Goal: Transaction & Acquisition: Record payment

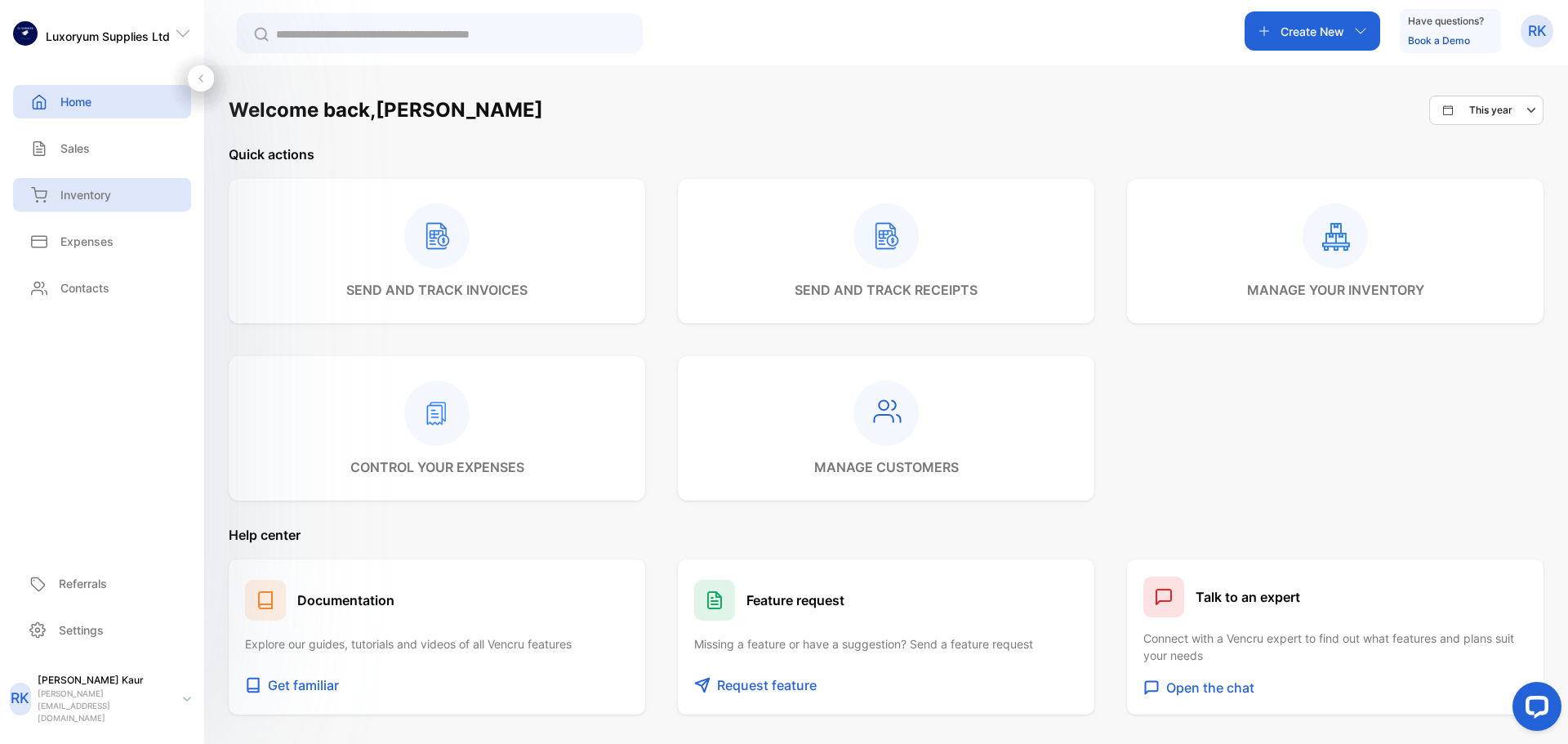
click at [129, 185] on div "Inventory" at bounding box center [102, 194] width 178 height 34
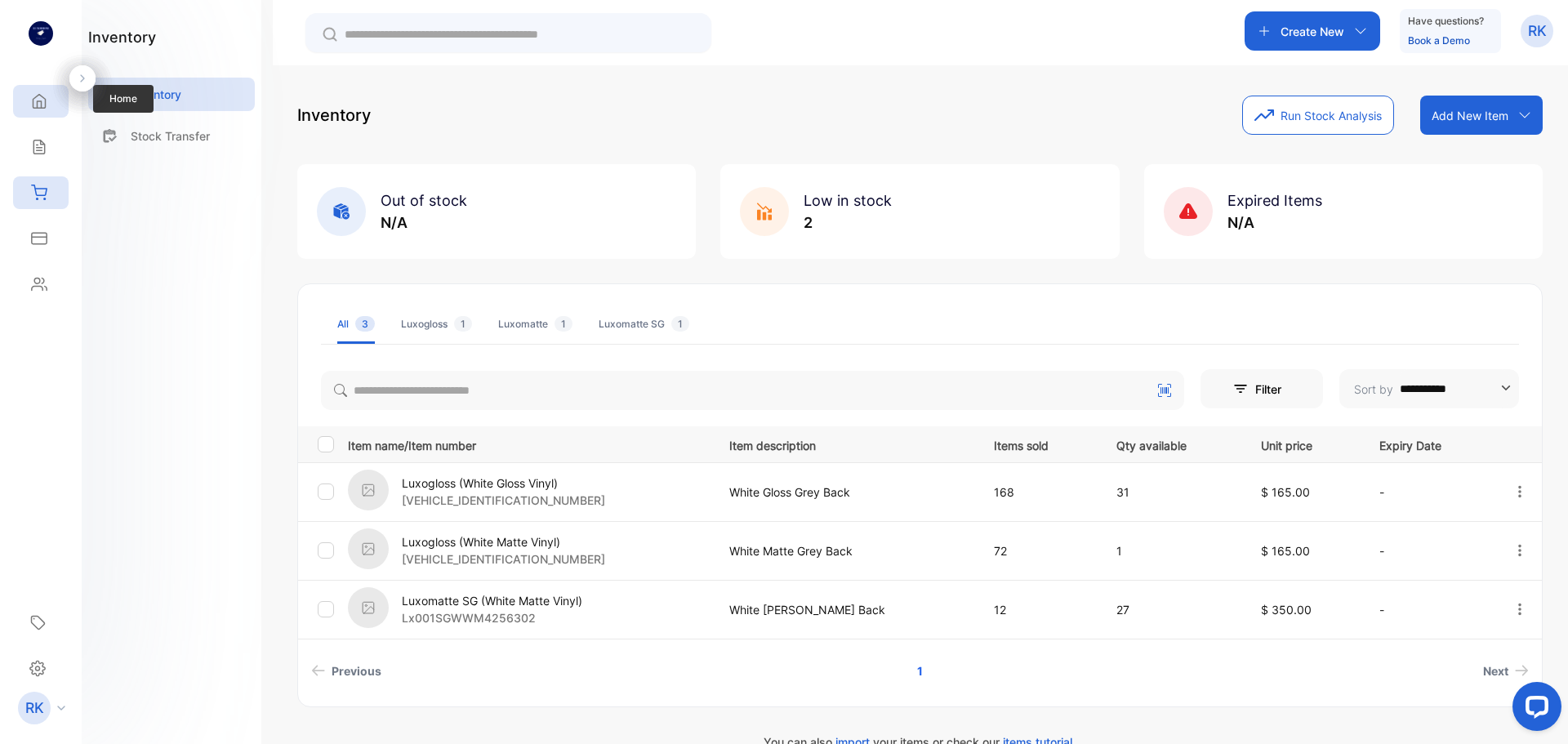
click at [47, 107] on div "Home" at bounding box center [41, 101] width 55 height 33
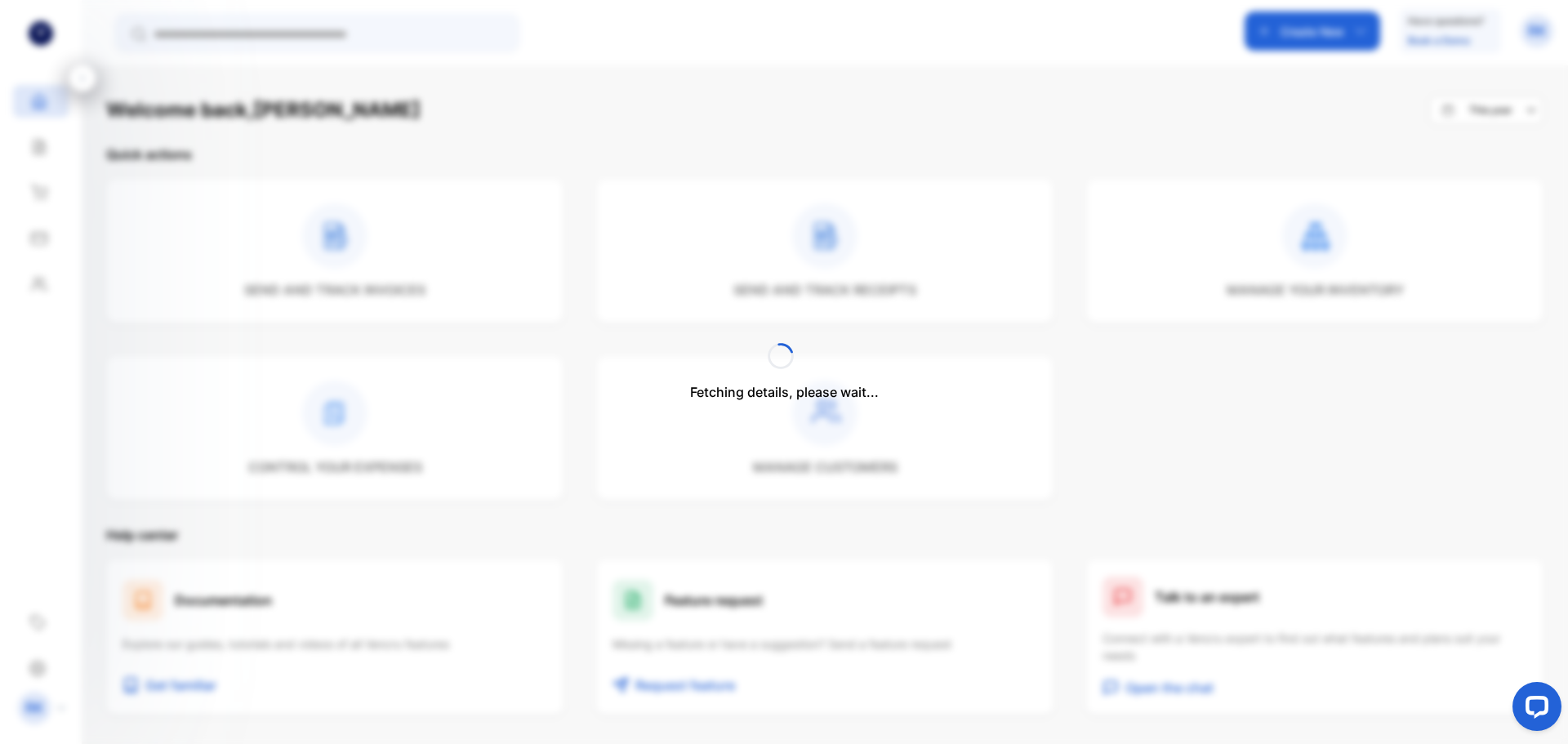
click at [1302, 42] on div "Fetching details, please wait..." at bounding box center [784, 372] width 1568 height 744
click at [1302, 42] on div "Create New" at bounding box center [1312, 31] width 135 height 40
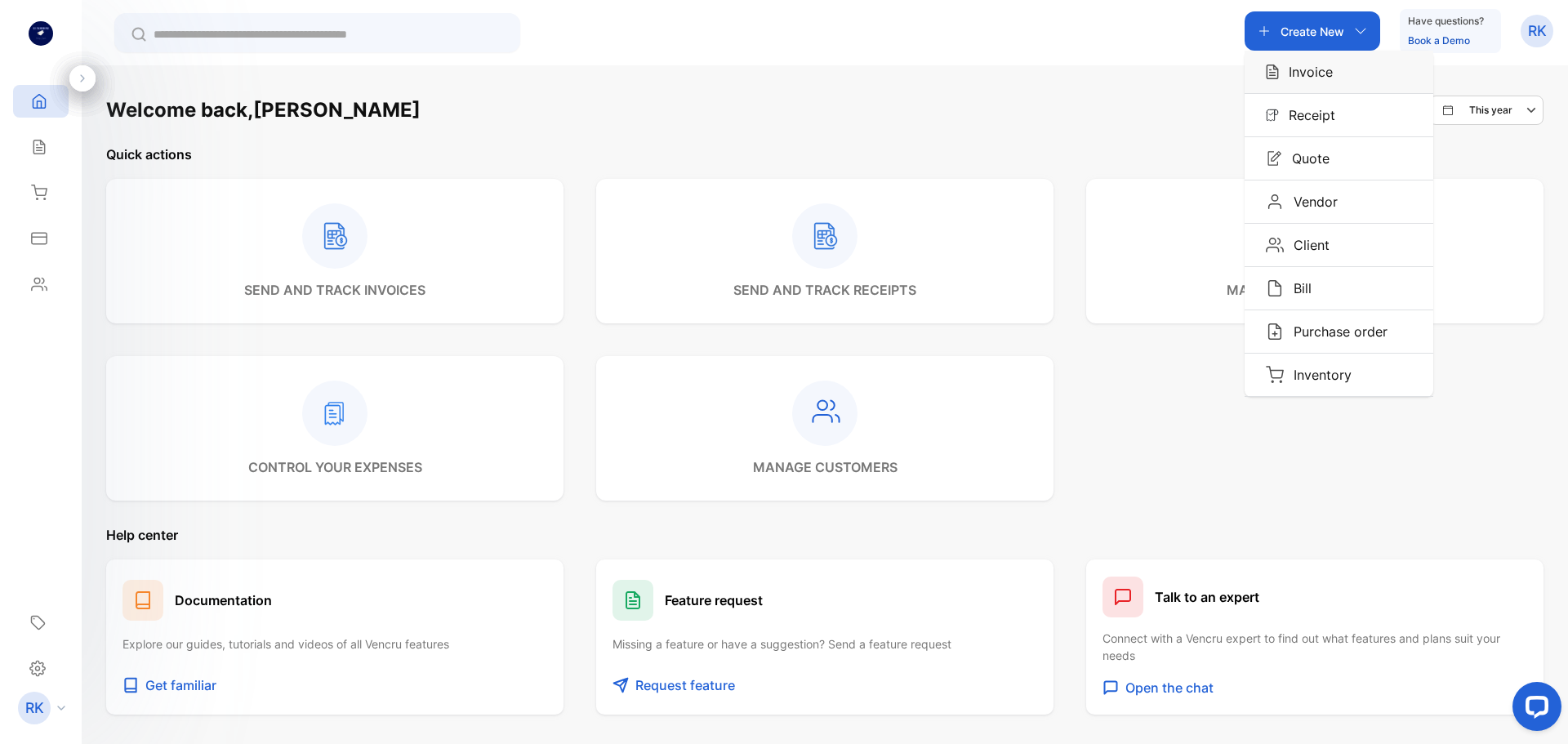
click at [1312, 68] on p "Invoice" at bounding box center [1306, 72] width 54 height 19
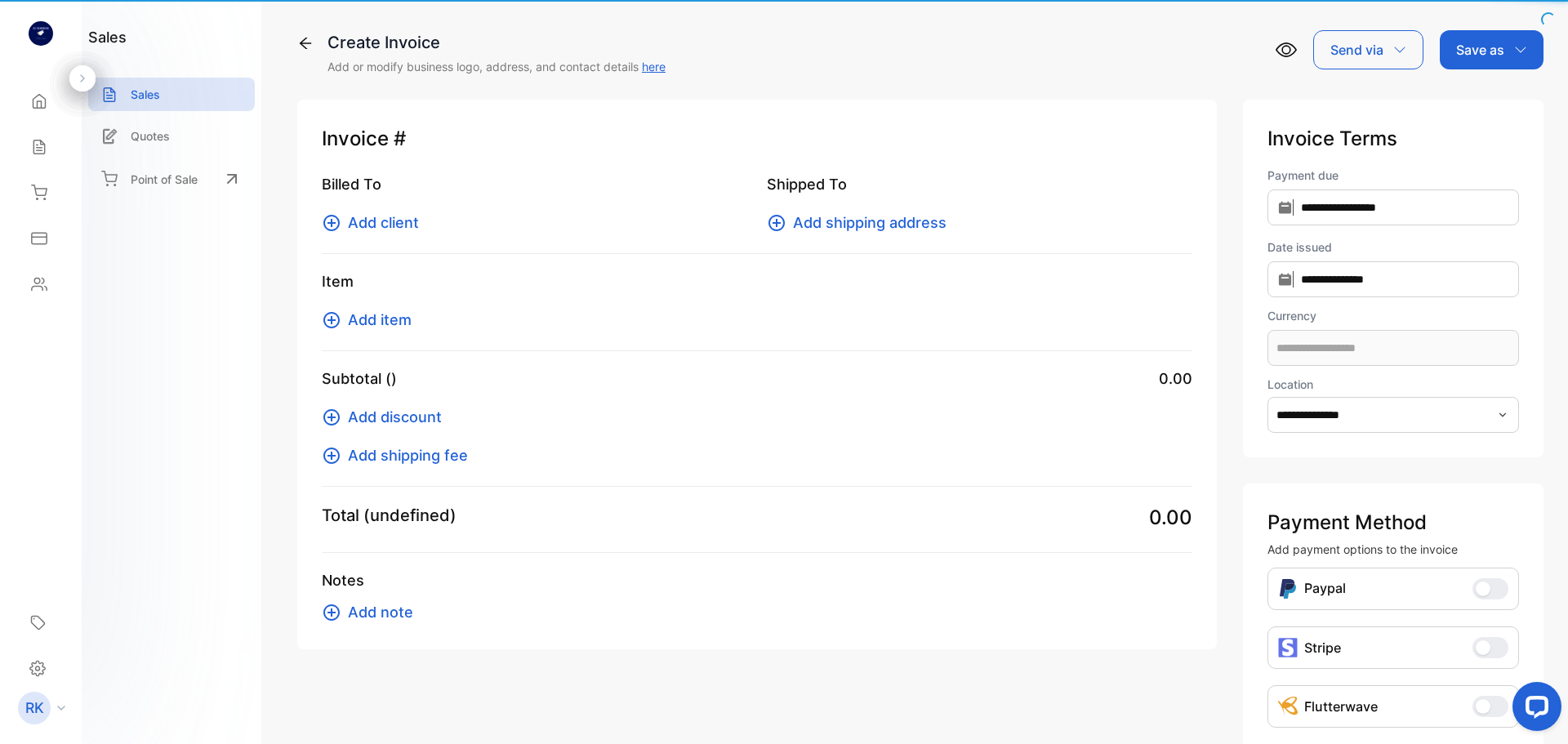
type input "**********"
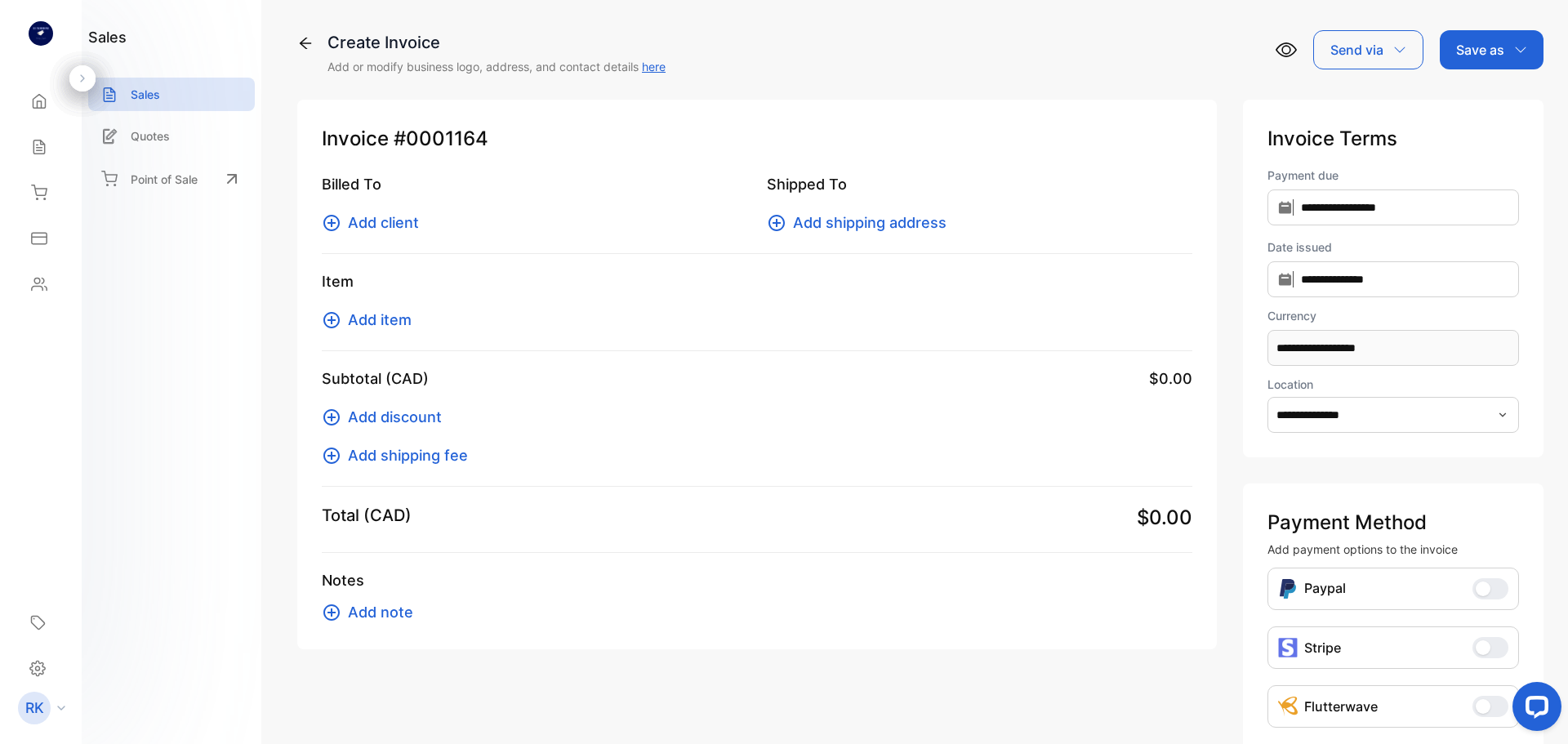
type input "**********"
click at [335, 215] on icon at bounding box center [332, 222] width 19 height 19
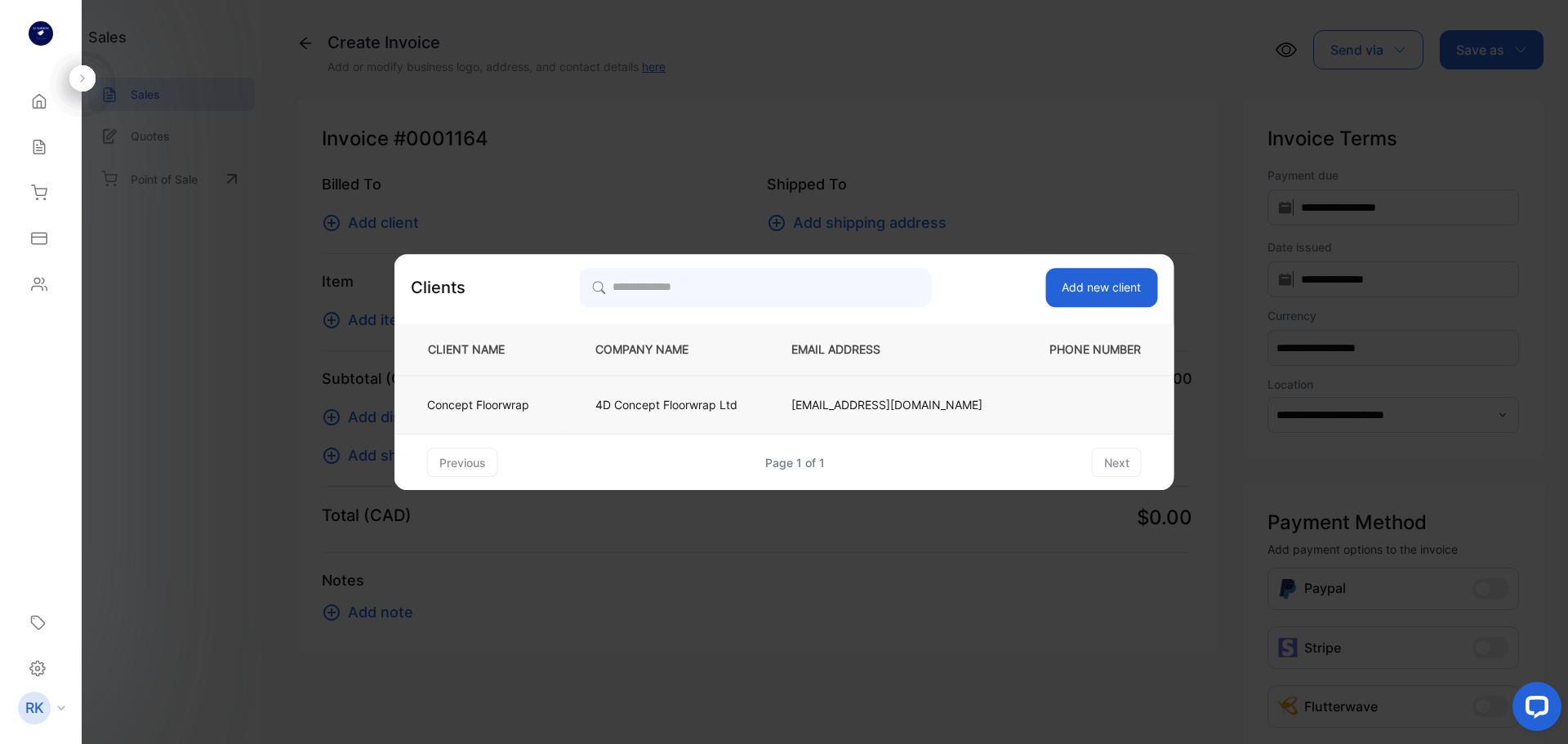
click at [596, 391] on td "4D Concept Floorwrap Ltd" at bounding box center [666, 405] width 196 height 59
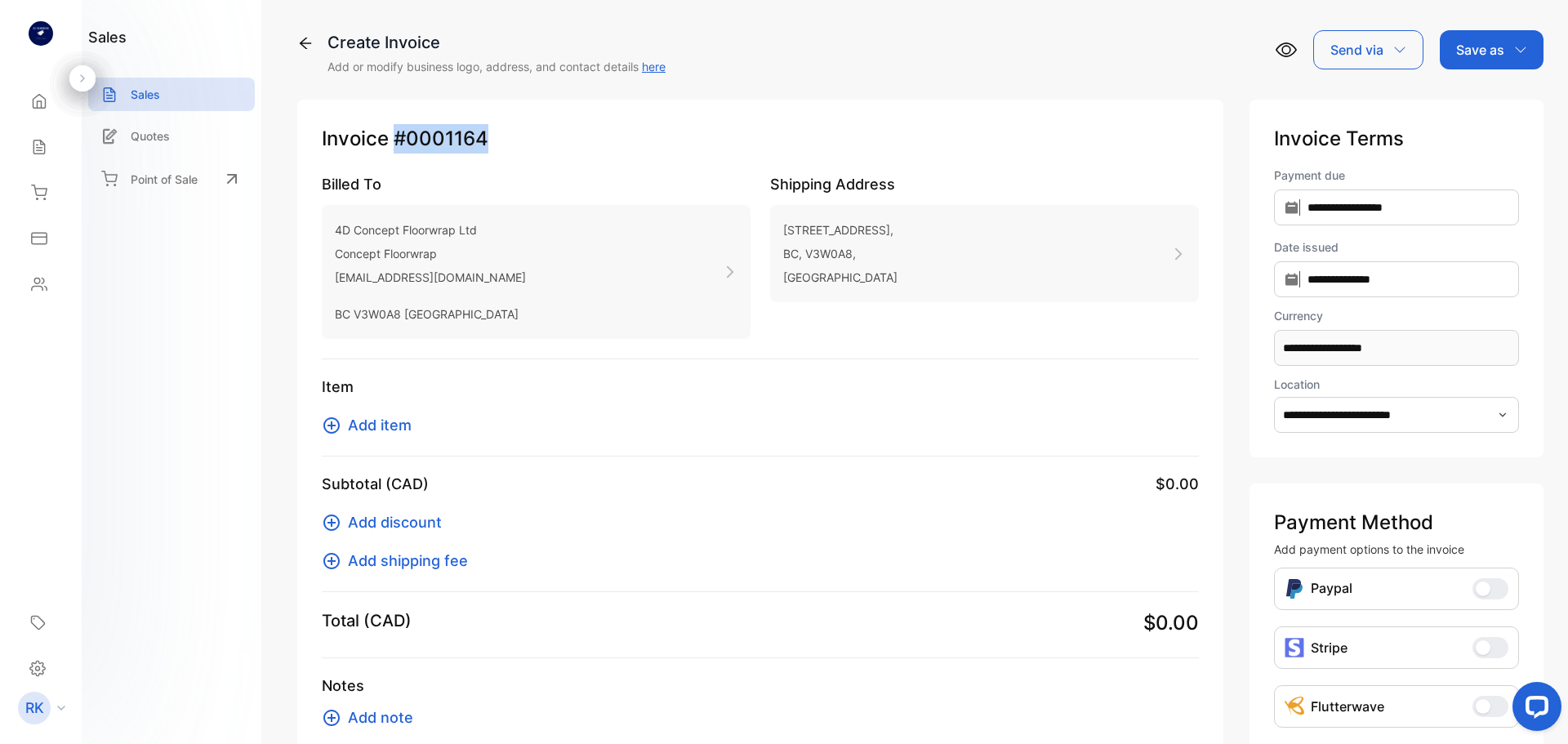
copy p "#0001164"
drag, startPoint x: 392, startPoint y: 134, endPoint x: 489, endPoint y: 140, distance: 97.2
click at [489, 140] on p "Invoice #0001164" at bounding box center [760, 138] width 877 height 29
copy p "#00011"
copy p "#0001"
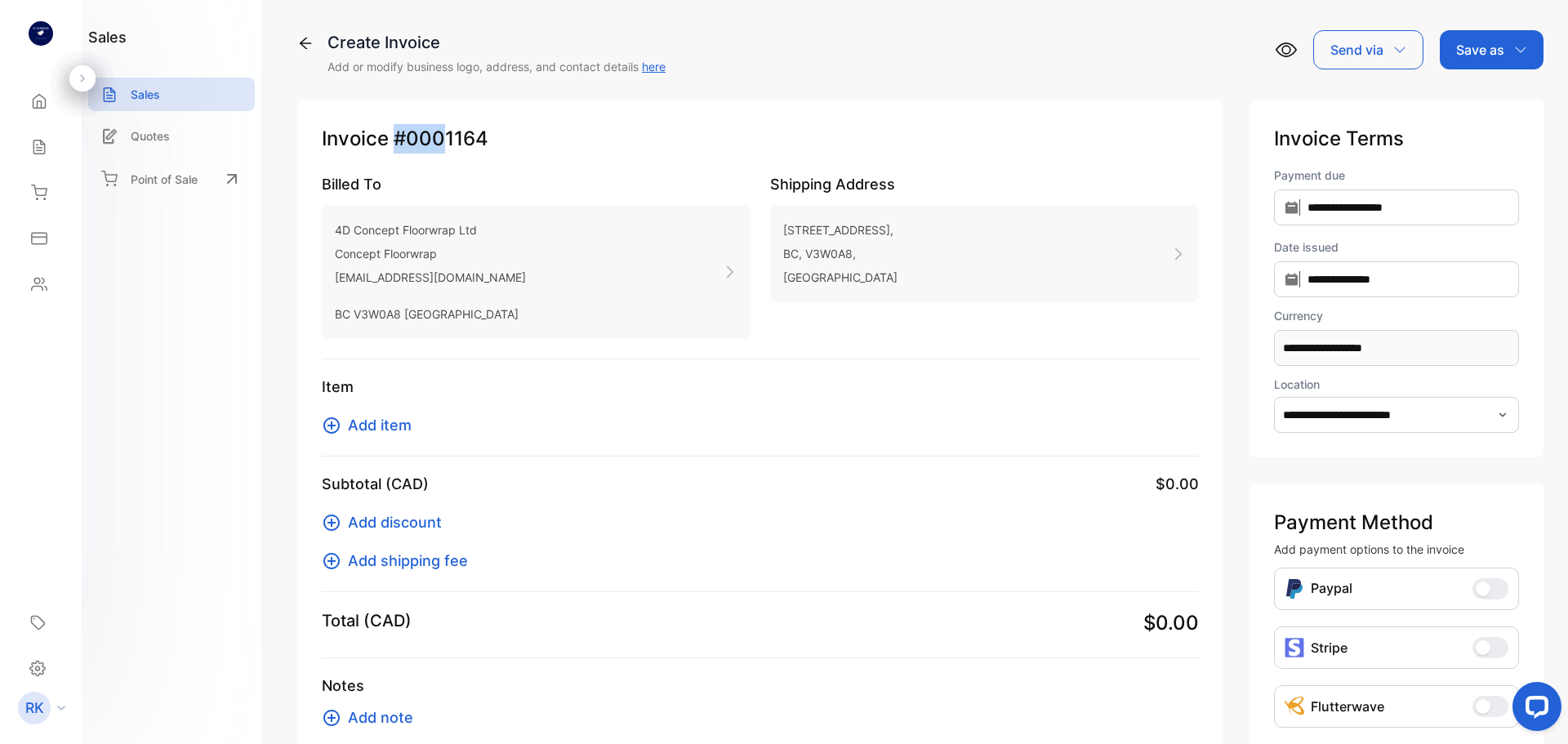
copy p "#000"
copy p "#0001"
copy p "#000116"
copy p "#0001164"
click at [484, 138] on p "Invoice #0001164" at bounding box center [760, 138] width 877 height 29
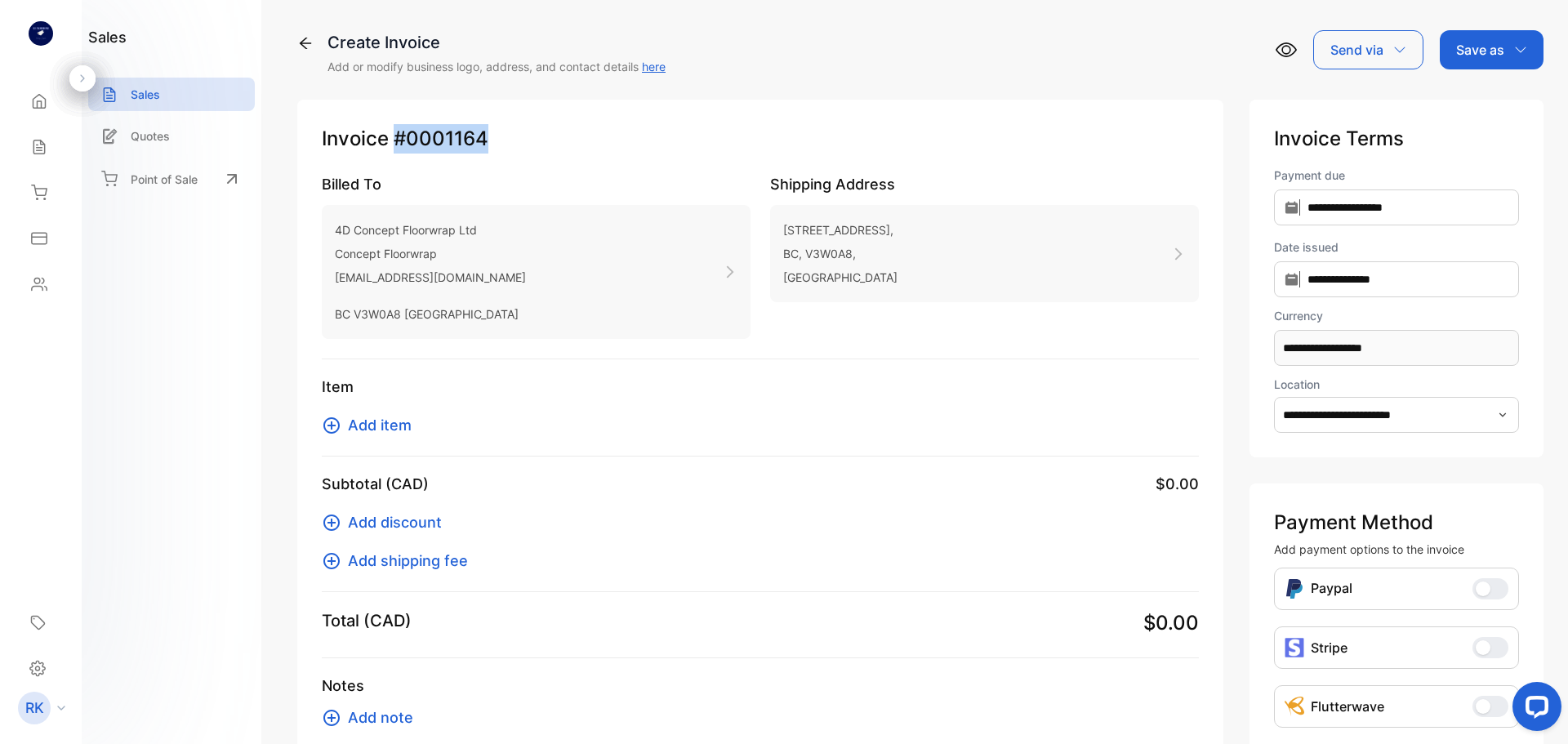
click at [377, 427] on span "Add item" at bounding box center [380, 424] width 64 height 22
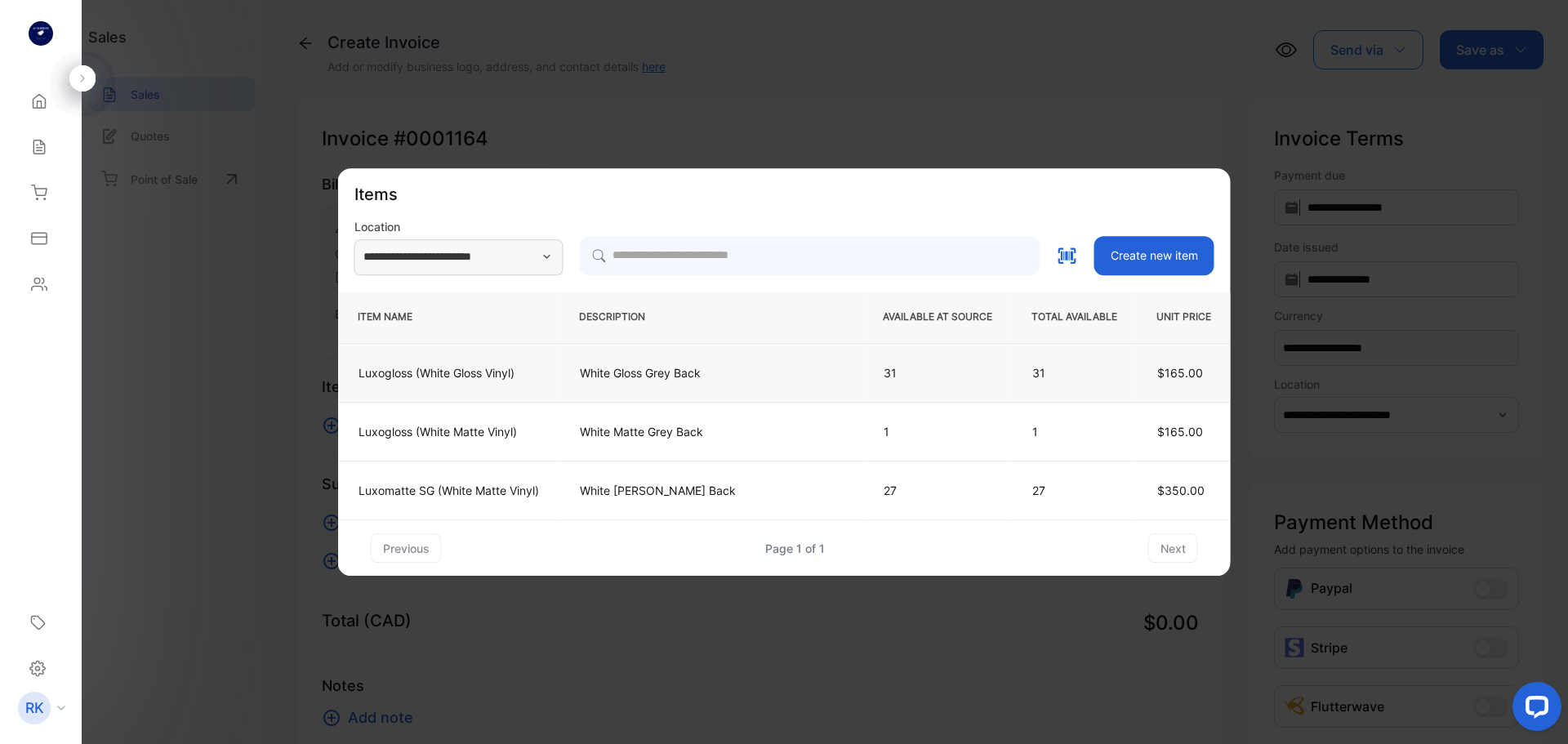
click at [660, 381] on p "White Gloss Grey Back" at bounding box center [711, 373] width 263 height 17
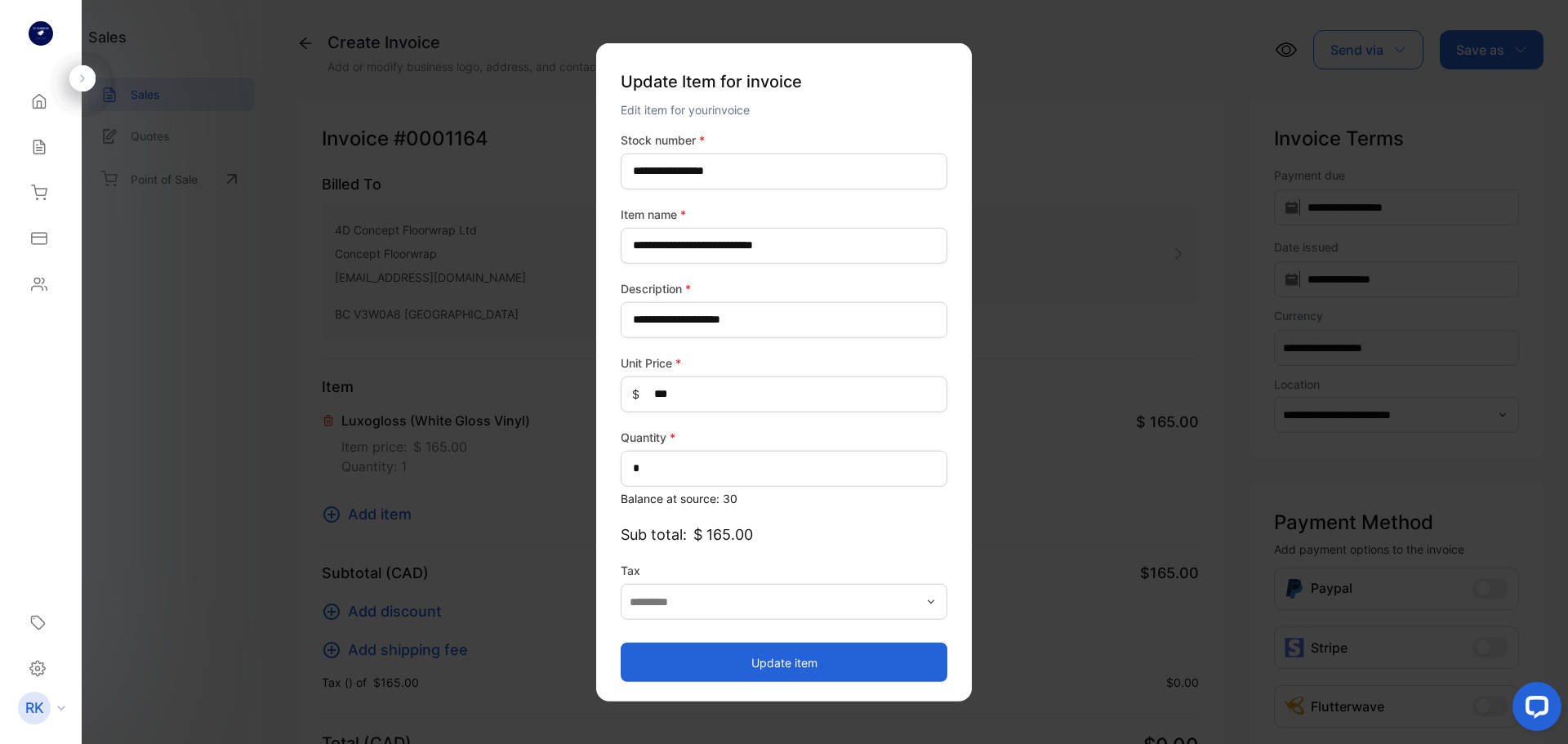
type input "**********"
click at [738, 663] on button "Update item" at bounding box center [784, 662] width 327 height 40
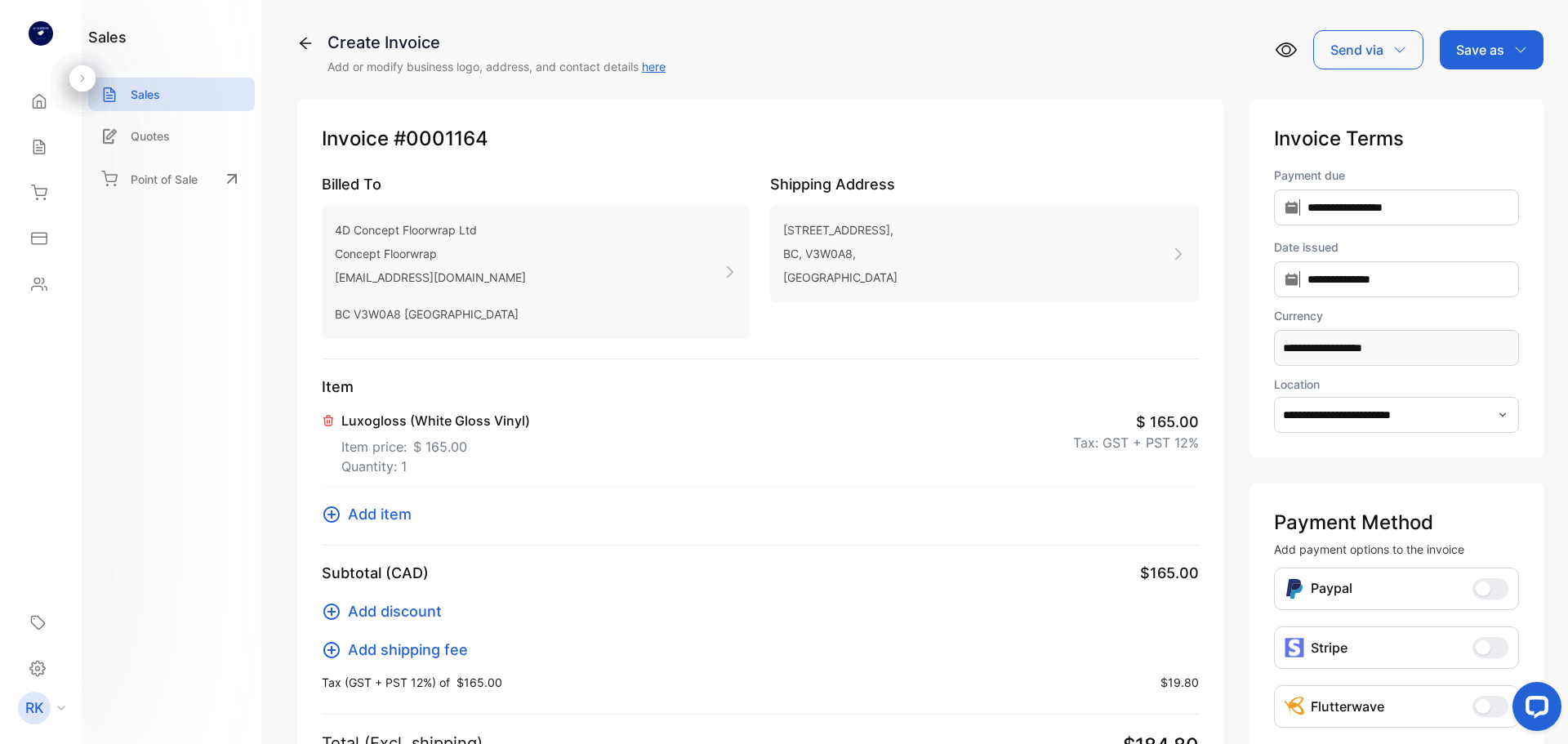
click at [1493, 40] on p "Save as" at bounding box center [1480, 49] width 48 height 19
click at [1475, 107] on div "Invoice" at bounding box center [1487, 103] width 94 height 33
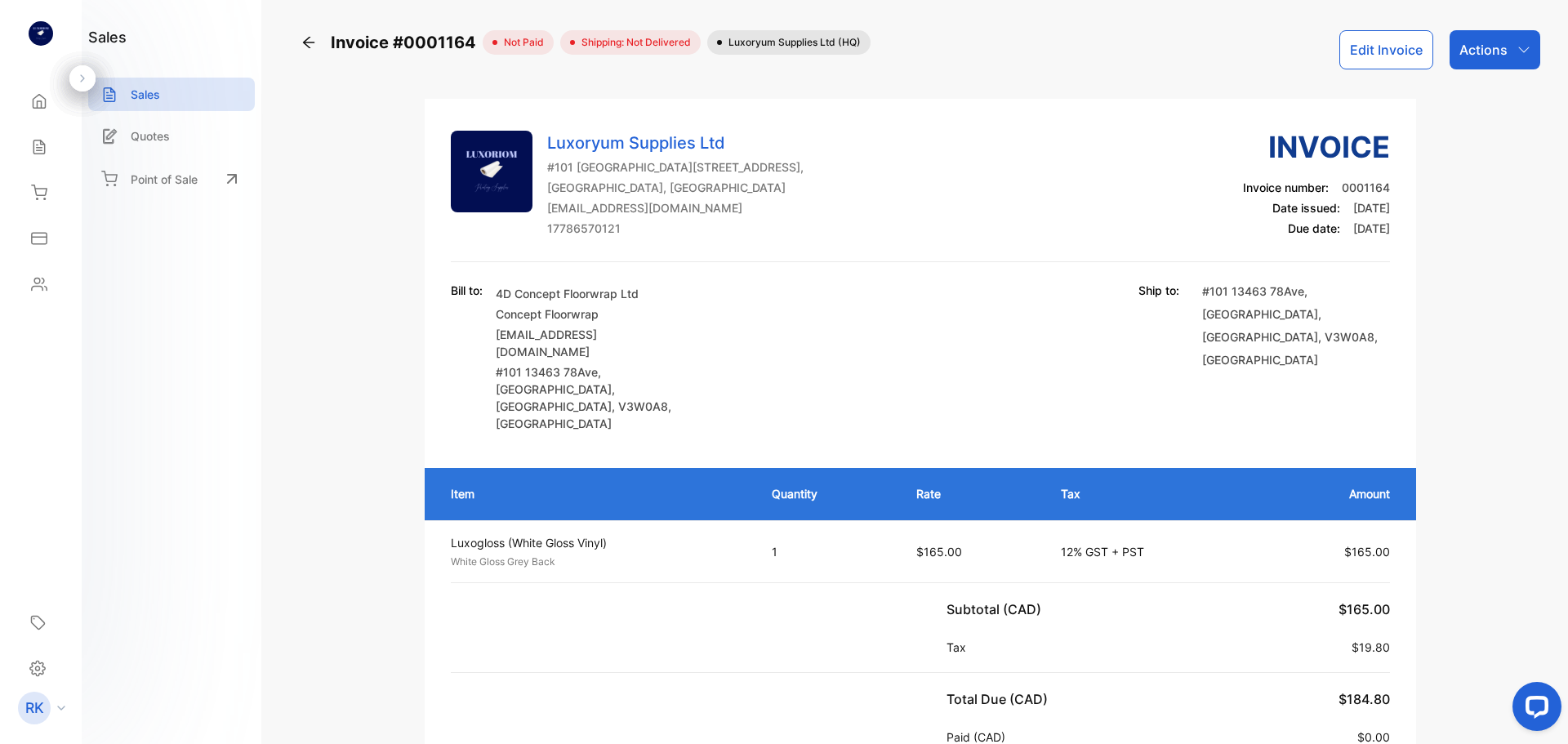
click at [1501, 34] on div "Actions" at bounding box center [1495, 49] width 91 height 40
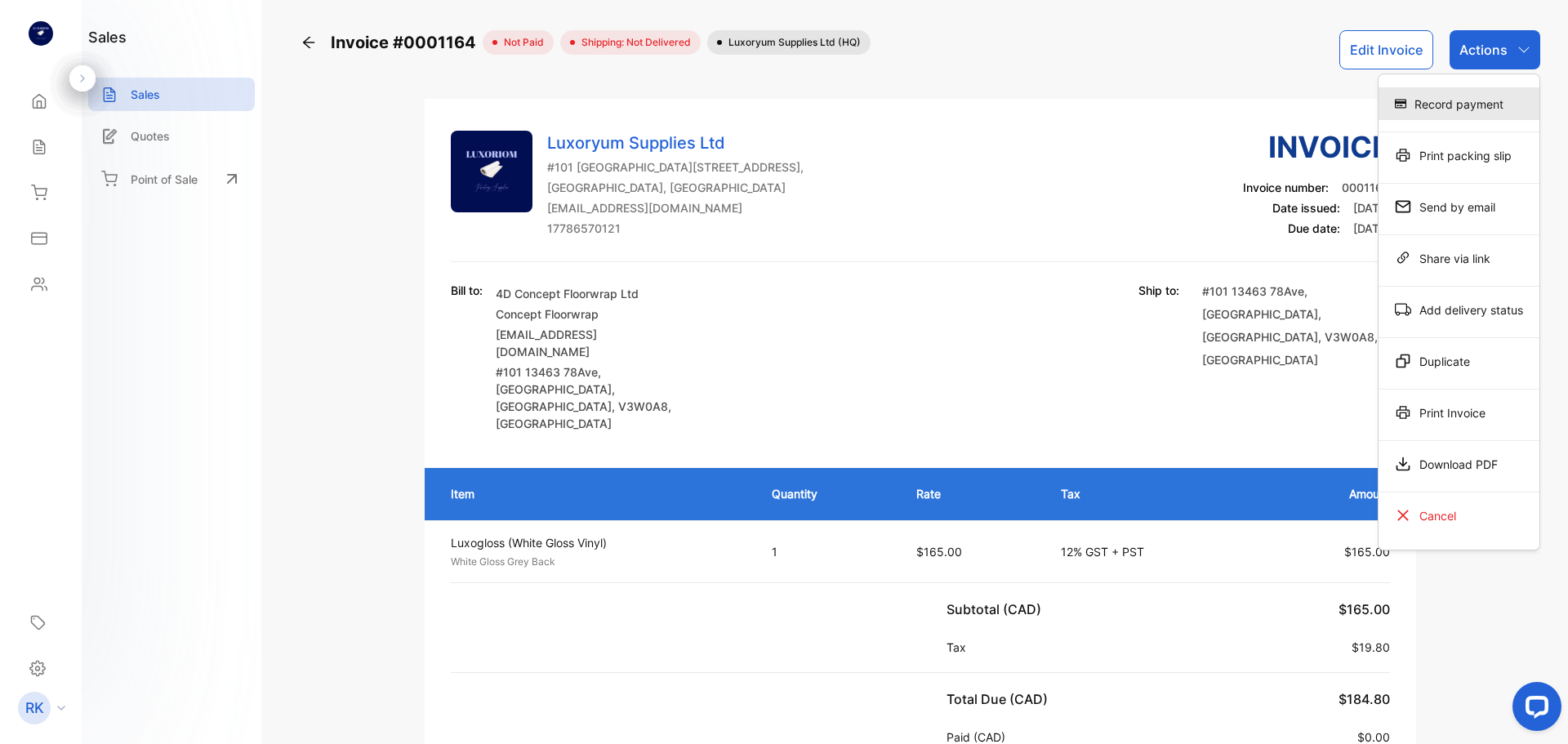
click at [1446, 112] on div "Record payment" at bounding box center [1459, 103] width 160 height 33
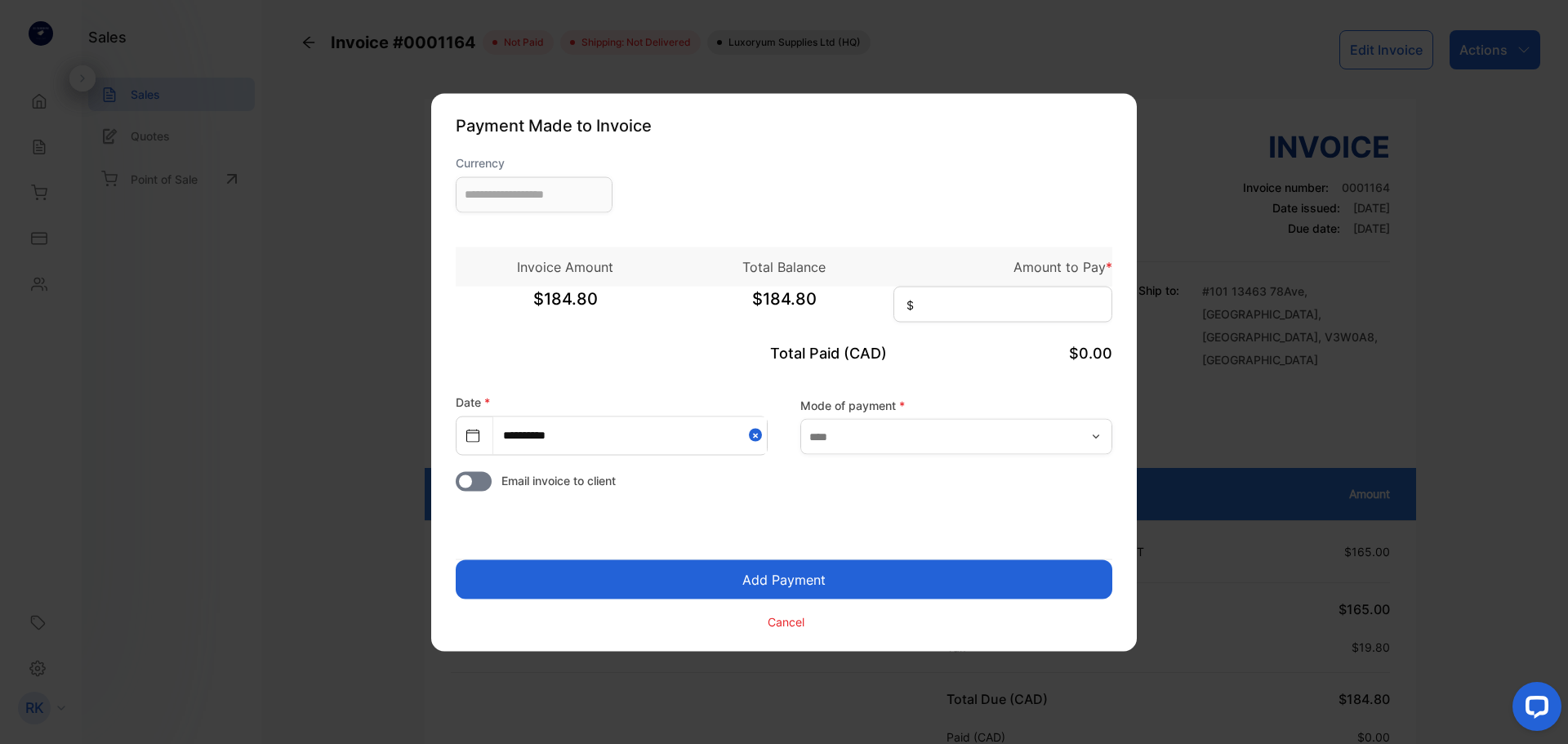
type input "**********"
click at [1027, 305] on input at bounding box center [1002, 303] width 218 height 36
type input "******"
click at [949, 444] on input "text" at bounding box center [956, 436] width 312 height 36
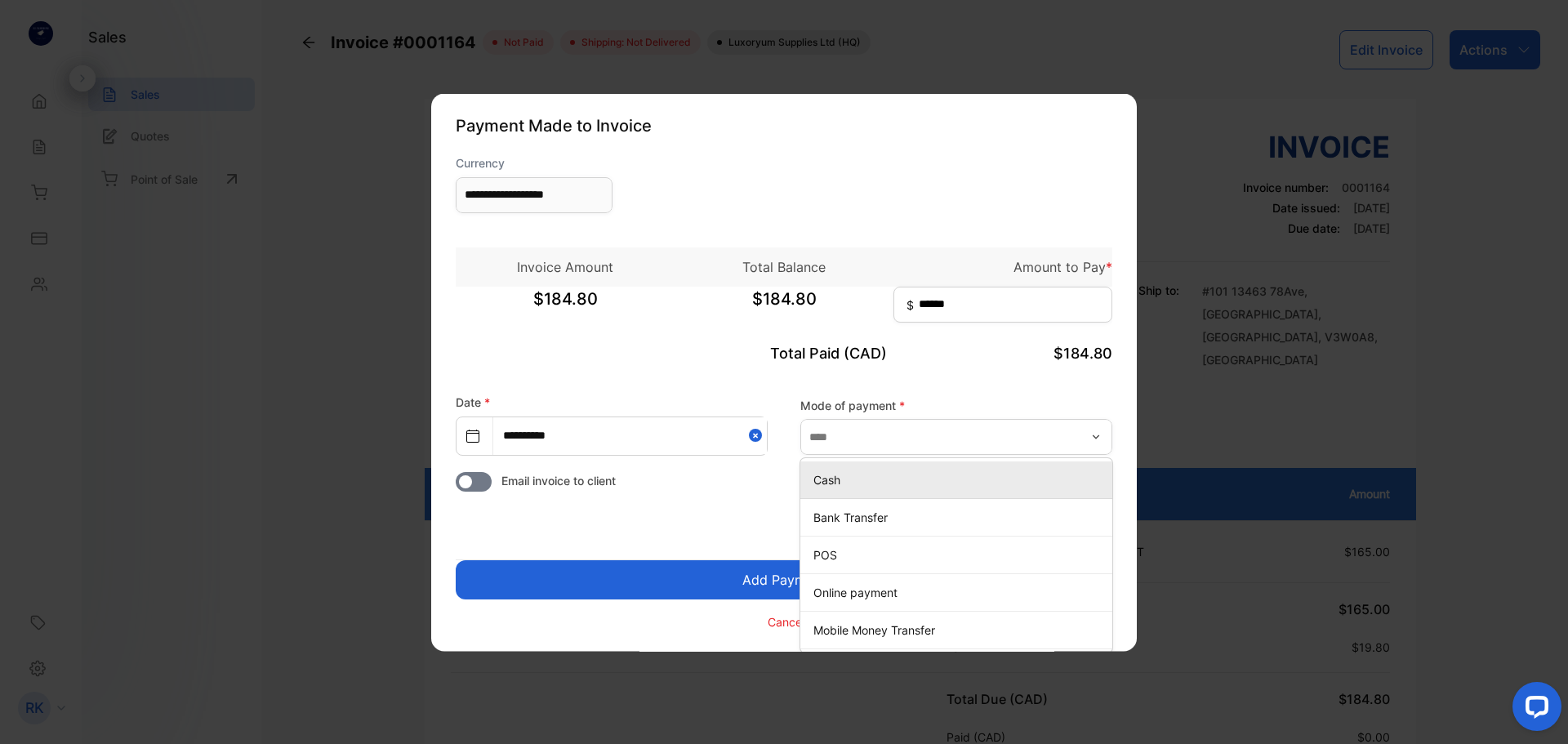
click at [942, 481] on p "Cash" at bounding box center [959, 479] width 292 height 17
type input "****"
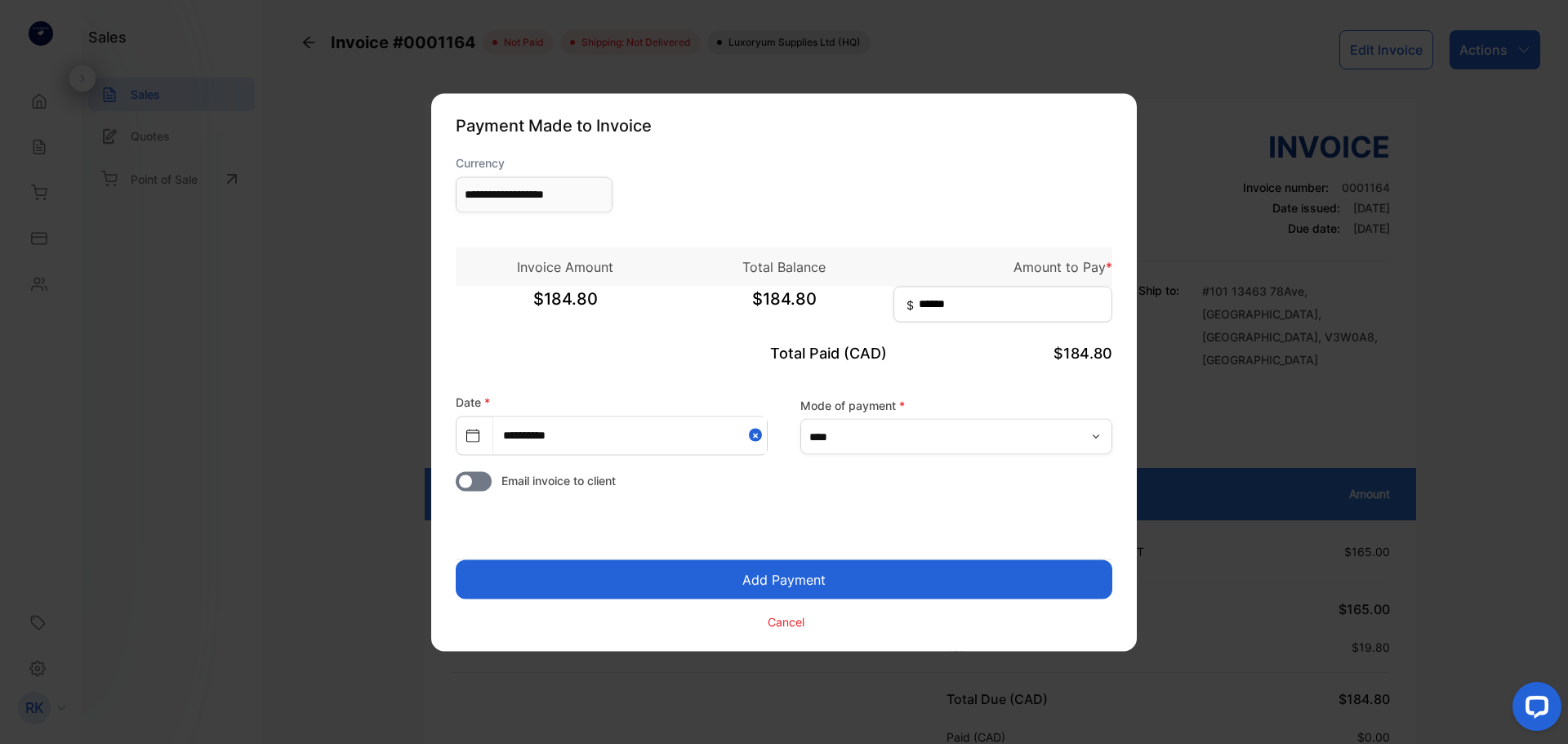
click at [887, 581] on button "Add Payment" at bounding box center [783, 579] width 656 height 40
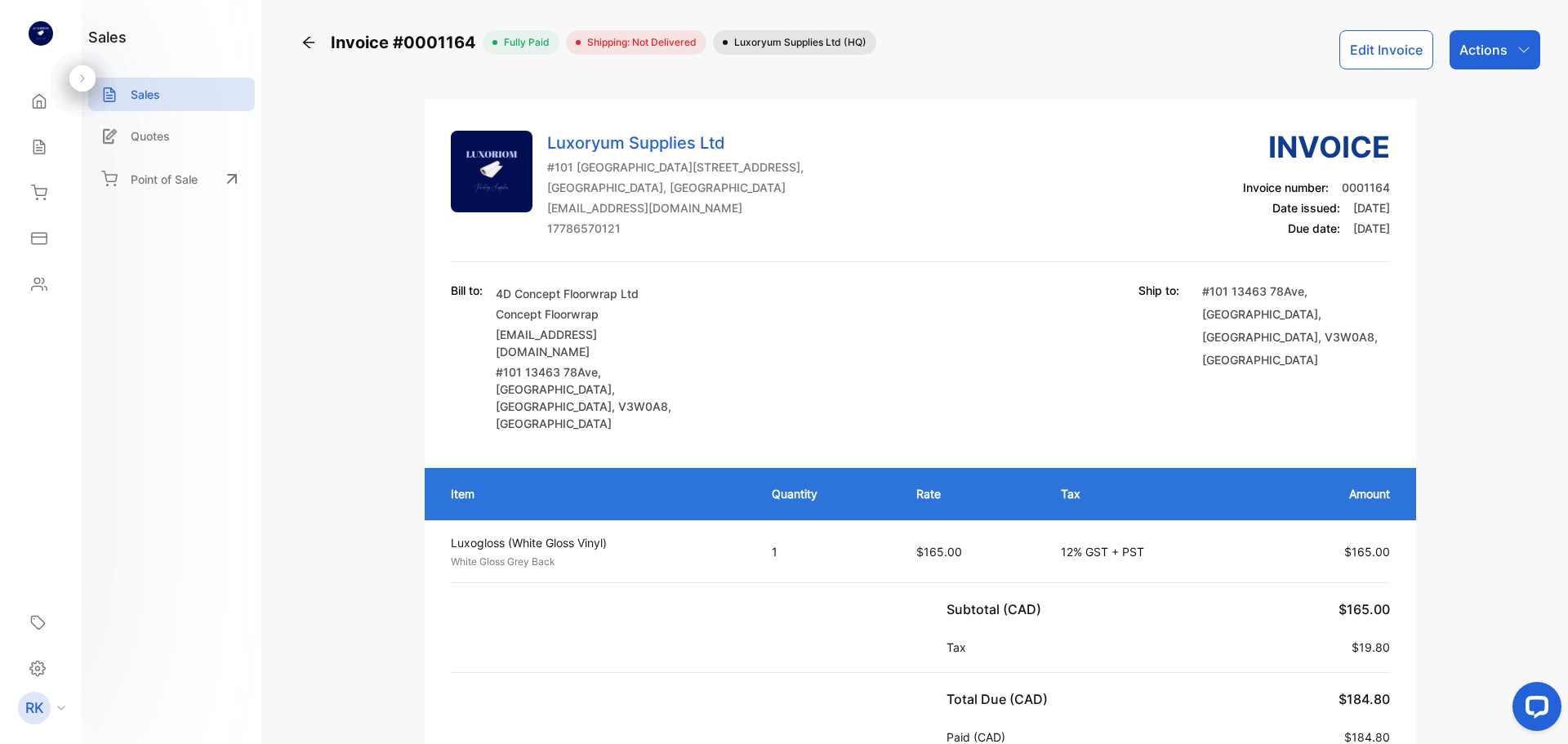
click at [1461, 57] on p "Actions" at bounding box center [1483, 49] width 48 height 19
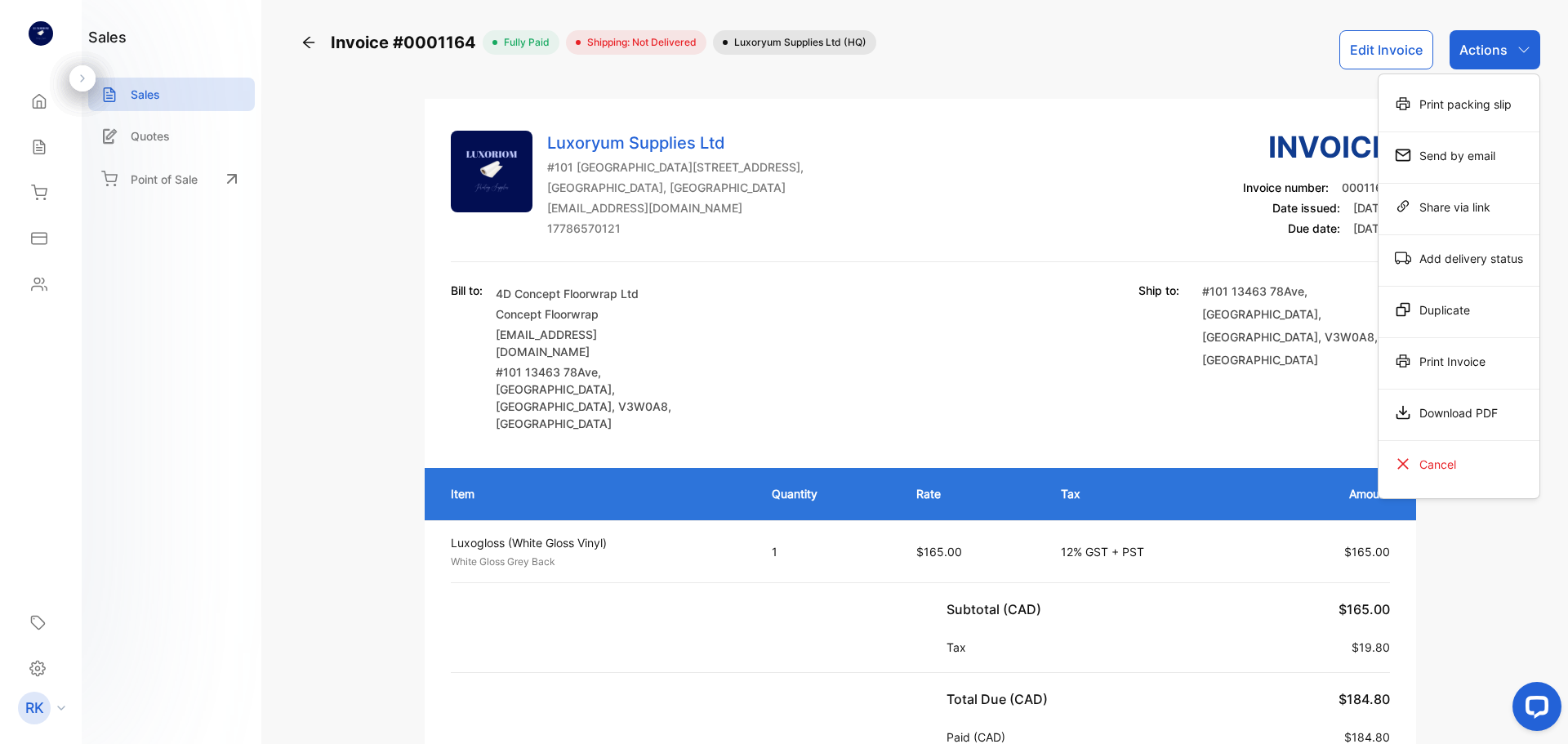
click at [491, 107] on div "Luxoryum Supplies Ltd #101 13463 78 Ave, Surrey, British Columbia, Canada hello…" at bounding box center [919, 500] width 991 height 803
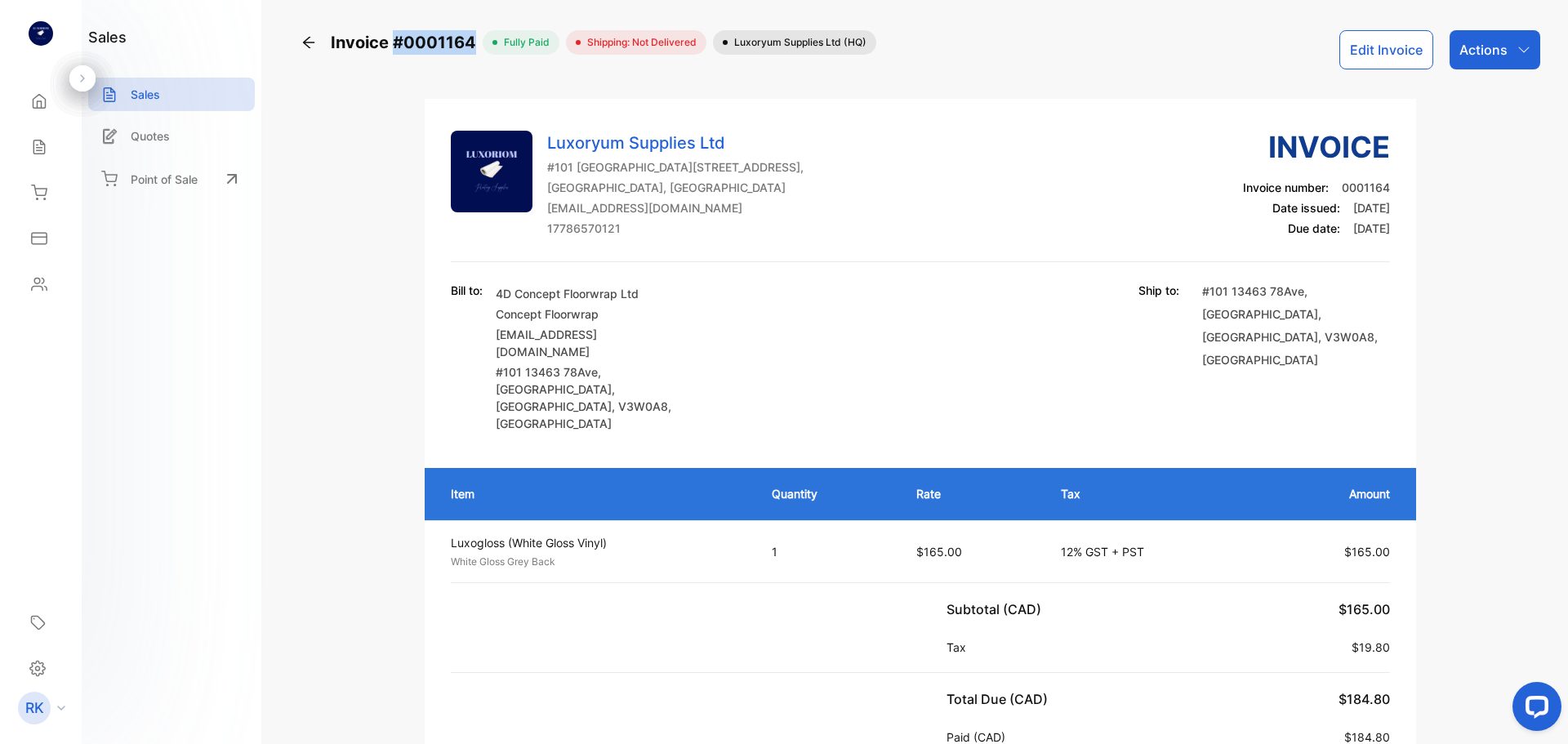
copy span "#0001164"
drag, startPoint x: 469, startPoint y: 41, endPoint x: 396, endPoint y: 28, distance: 74.1
click at [396, 28] on div "Invoice #0001164 fully paid Shipping: Not Delivered Luxoryum Supplies Ltd (HQ) …" at bounding box center [920, 372] width 1295 height 744
